Goal: Task Accomplishment & Management: Manage account settings

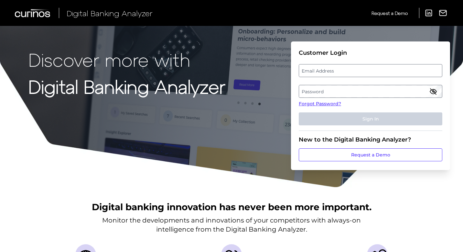
click at [339, 74] on label "Email Address" at bounding box center [370, 71] width 143 height 12
click at [339, 74] on input "email" at bounding box center [371, 70] width 144 height 13
type input "[PERSON_NAME][EMAIL_ADDRESS][PERSON_NAME][DOMAIN_NAME]"
click at [332, 90] on label "Password" at bounding box center [370, 91] width 143 height 12
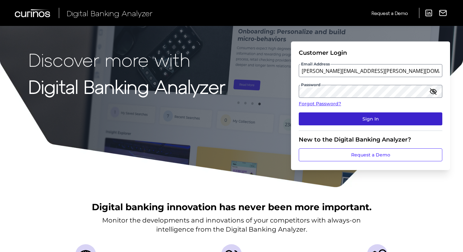
click at [339, 115] on button "Sign In" at bounding box center [371, 118] width 144 height 13
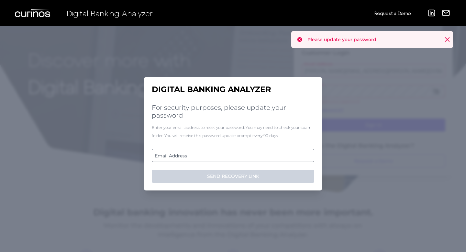
click at [451, 38] on div "Please update your password" at bounding box center [372, 39] width 162 height 17
click at [444, 40] on icon at bounding box center [447, 39] width 6 height 6
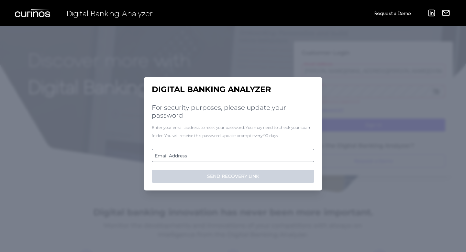
click at [203, 158] on label "Email Address" at bounding box center [232, 155] width 161 height 12
click at [203, 158] on input "email" at bounding box center [233, 155] width 162 height 13
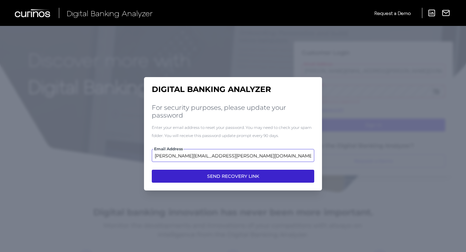
type input "[PERSON_NAME][EMAIL_ADDRESS][PERSON_NAME][DOMAIN_NAME]"
click at [226, 177] on button "SEND RECOVERY LINK" at bounding box center [233, 175] width 162 height 13
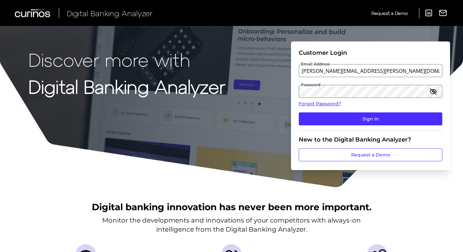
click at [436, 92] on icon "button" at bounding box center [433, 91] width 6 height 5
